Goal: Information Seeking & Learning: Learn about a topic

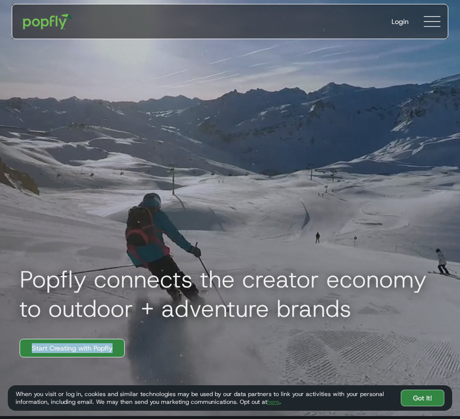
click at [109, 353] on link "Start Creating with Popfly" at bounding box center [72, 348] width 105 height 19
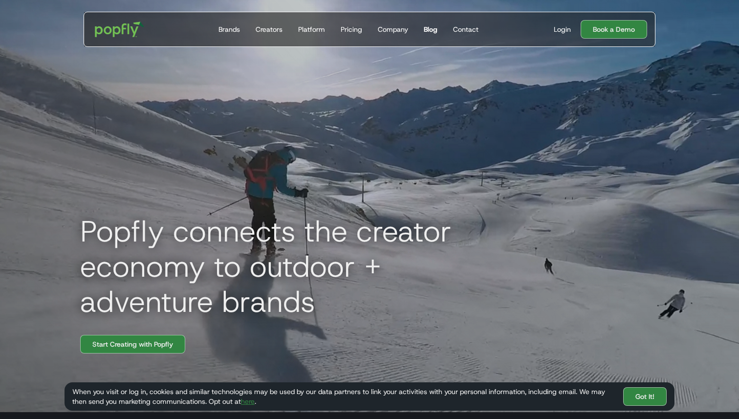
click at [427, 24] on link "Blog" at bounding box center [431, 29] width 22 height 34
